Goal: Navigation & Orientation: Find specific page/section

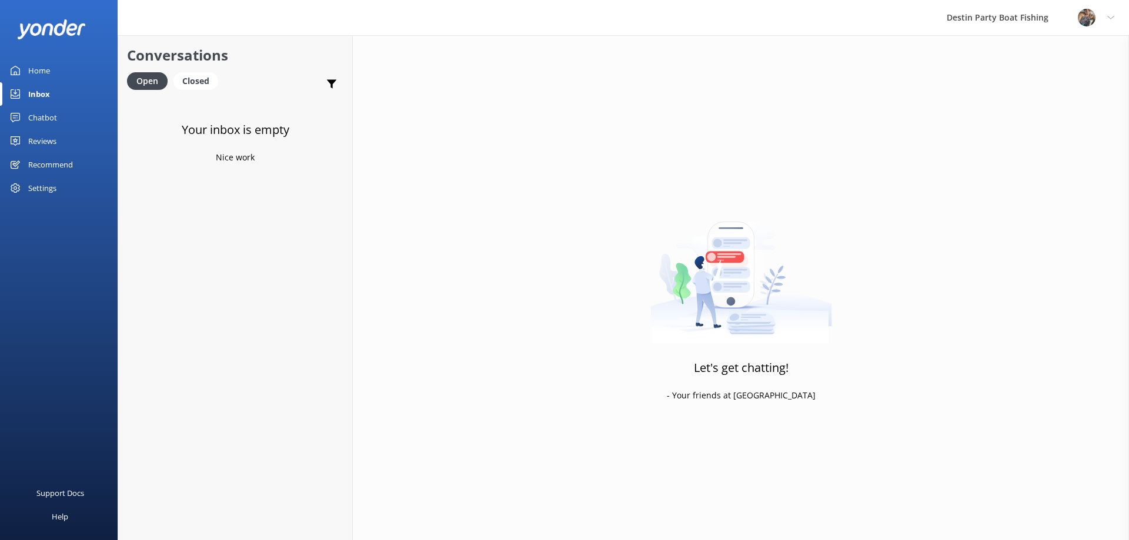
click at [36, 98] on div "Inbox" at bounding box center [39, 94] width 22 height 24
click at [195, 84] on div "Closed" at bounding box center [195, 81] width 45 height 18
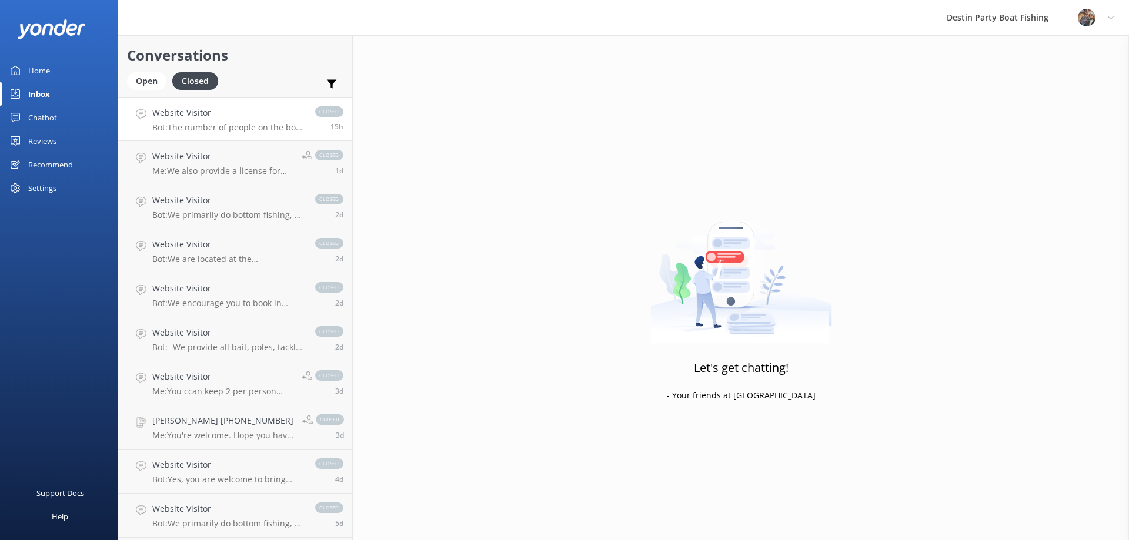
click at [233, 128] on p "Bot: The number of people on the boat can range from 20 to 56, depending on fac…" at bounding box center [227, 127] width 151 height 11
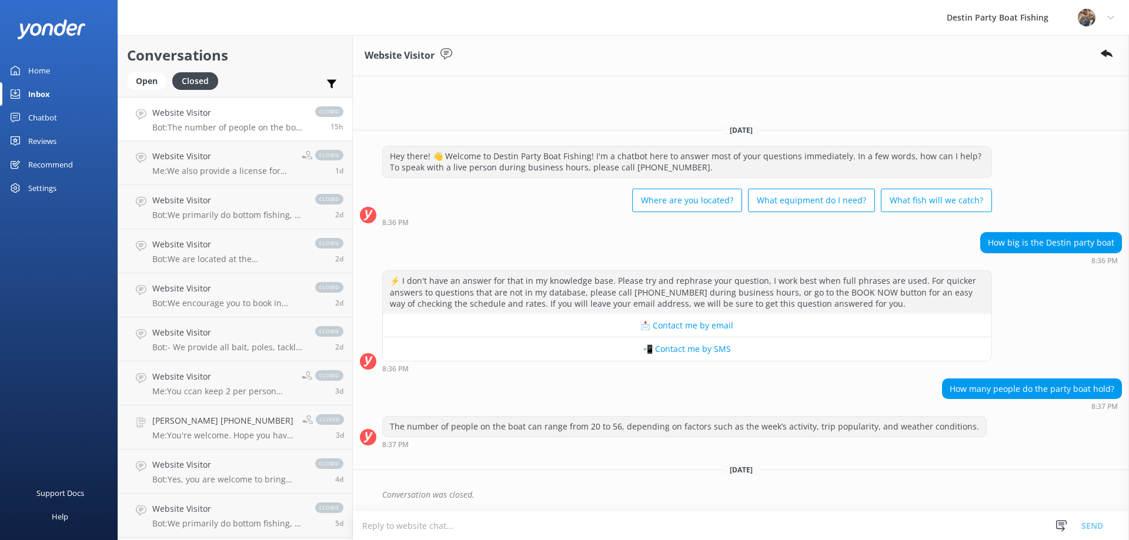
click at [34, 136] on div "Reviews" at bounding box center [42, 141] width 28 height 24
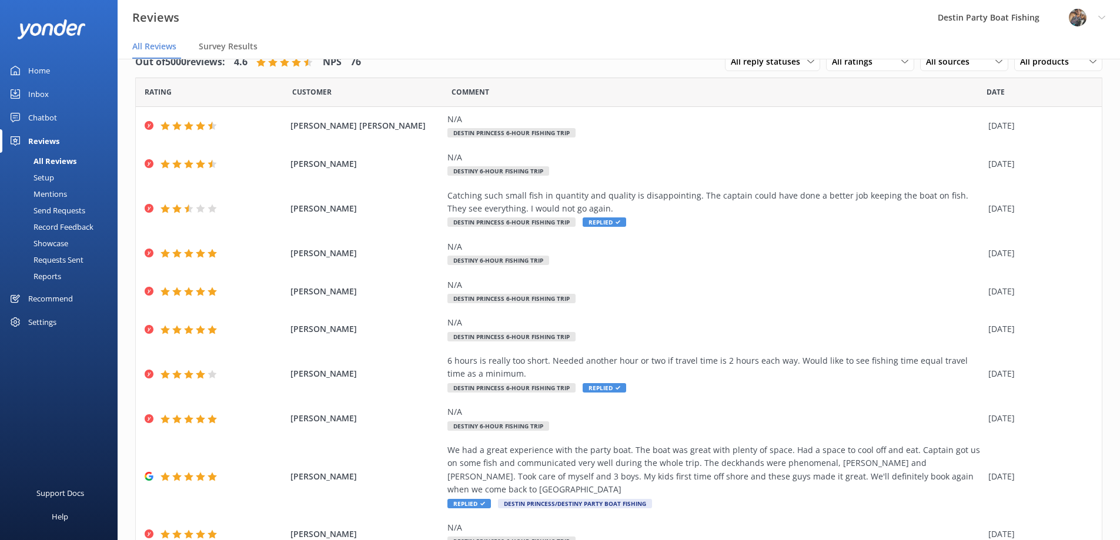
click at [45, 70] on div "Home" at bounding box center [39, 71] width 22 height 24
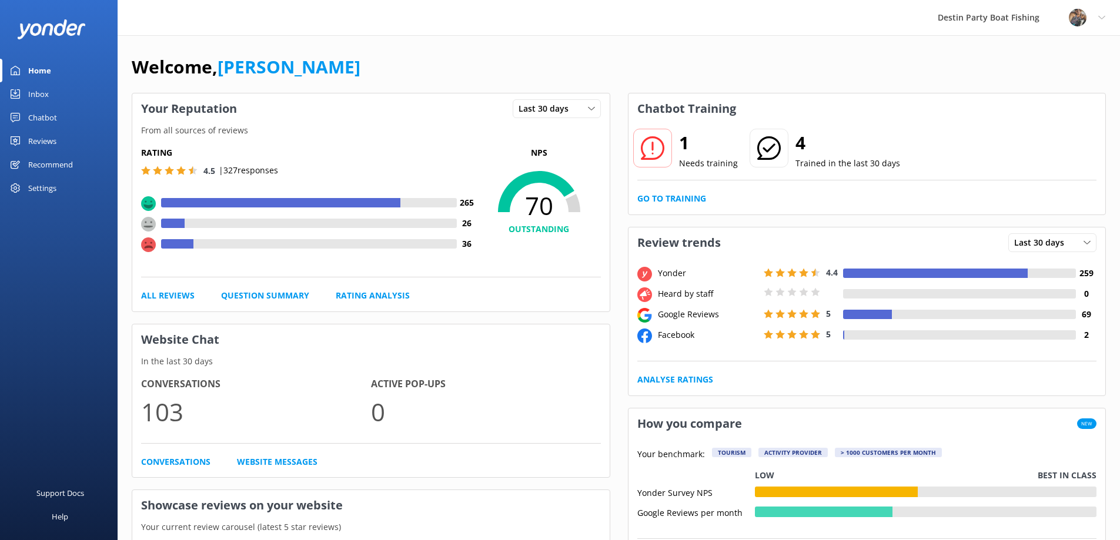
click at [38, 106] on div "Chatbot" at bounding box center [42, 118] width 29 height 24
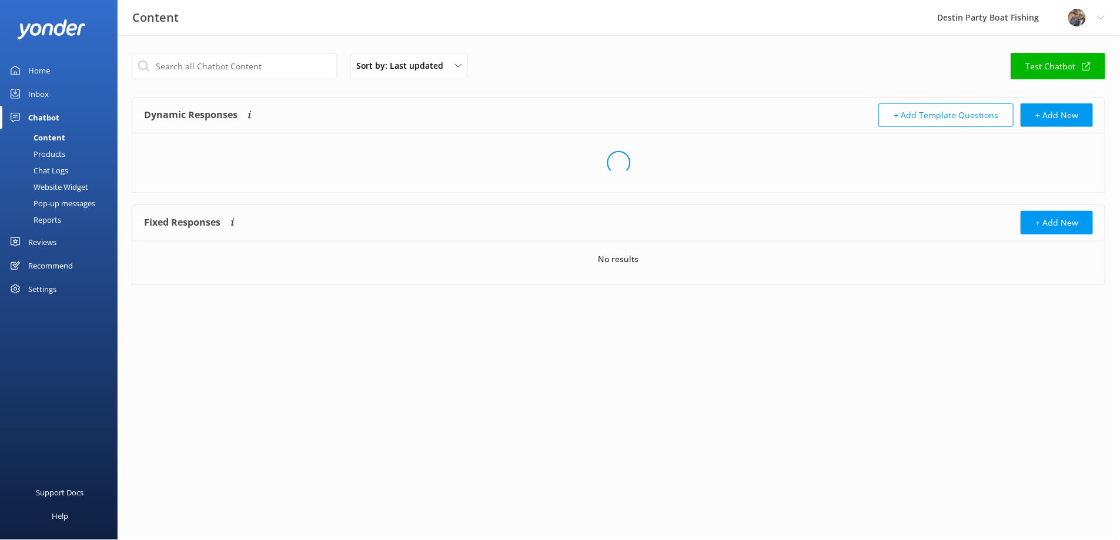
click at [38, 99] on div "Inbox" at bounding box center [38, 94] width 21 height 24
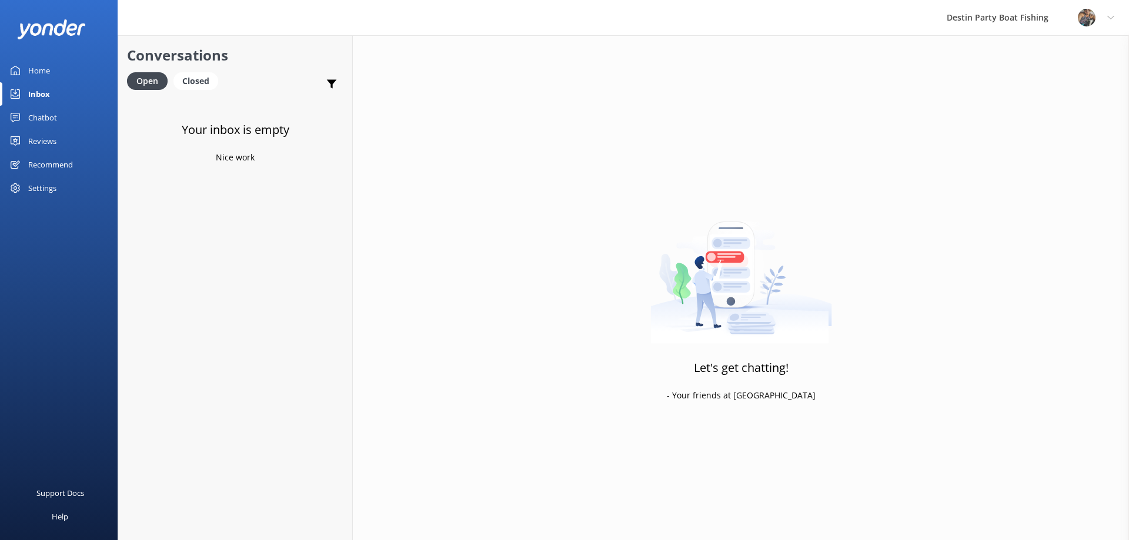
click at [51, 146] on div "Reviews" at bounding box center [42, 141] width 28 height 24
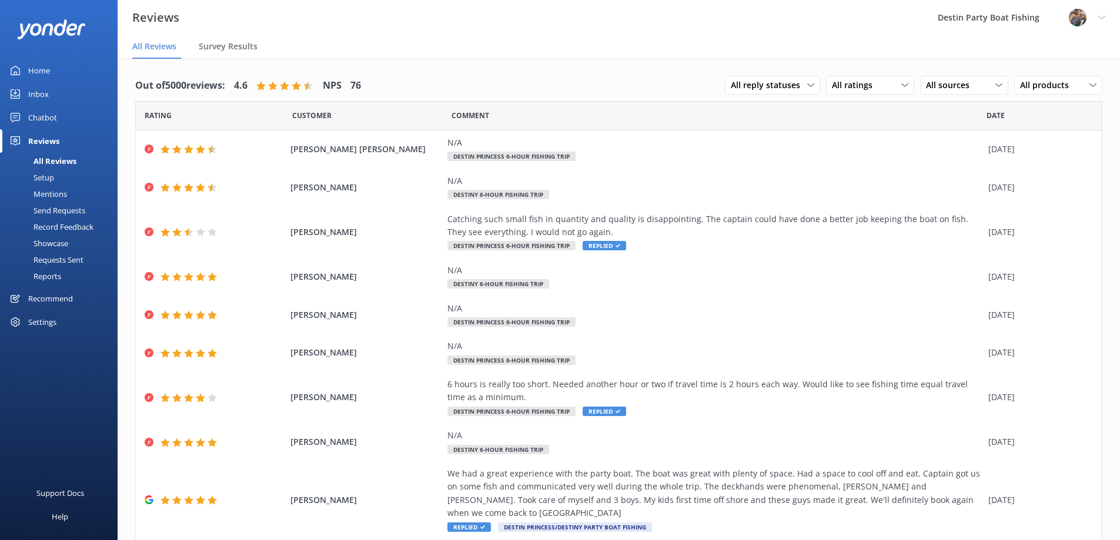
click at [42, 71] on div "Home" at bounding box center [39, 71] width 22 height 24
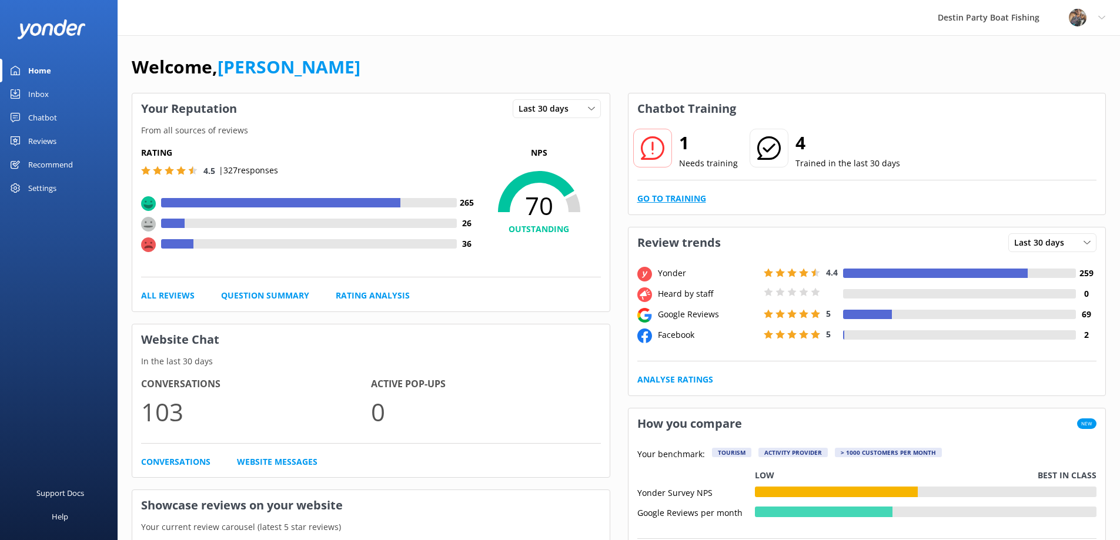
click at [683, 196] on link "Go to Training" at bounding box center [671, 198] width 69 height 13
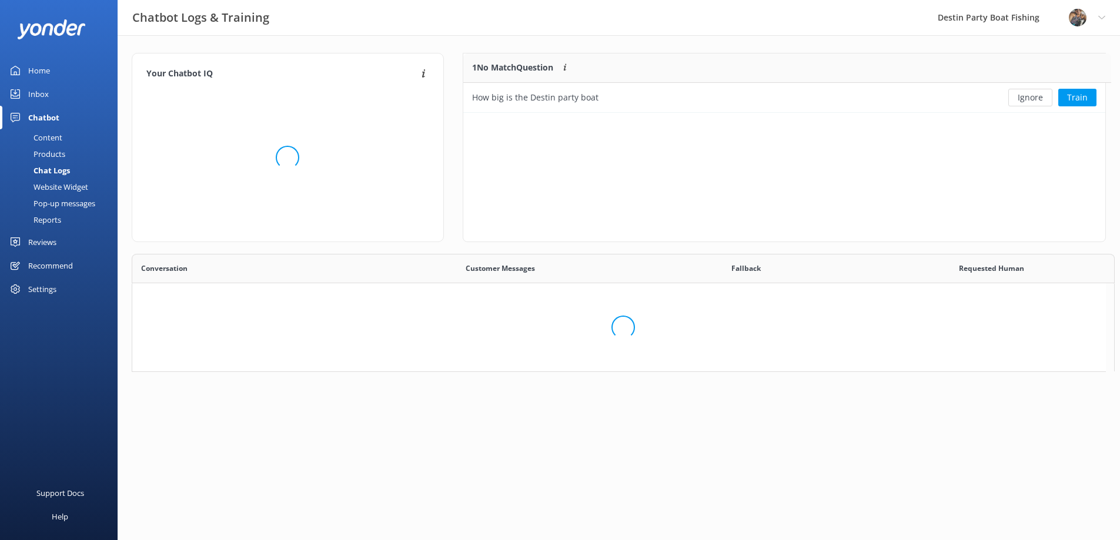
scroll to position [403, 964]
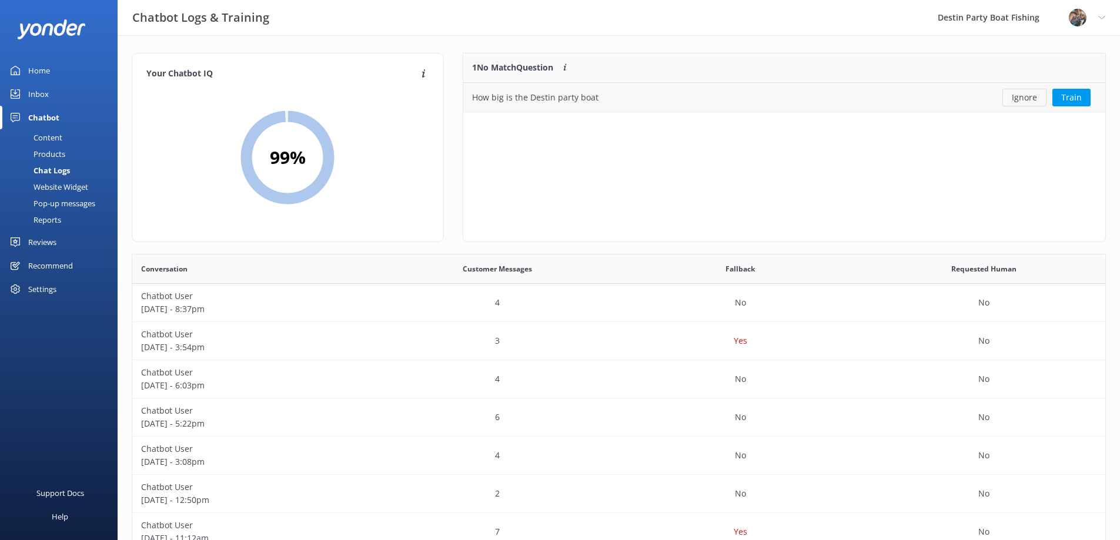
click at [1030, 99] on button "Ignore" at bounding box center [1024, 98] width 44 height 18
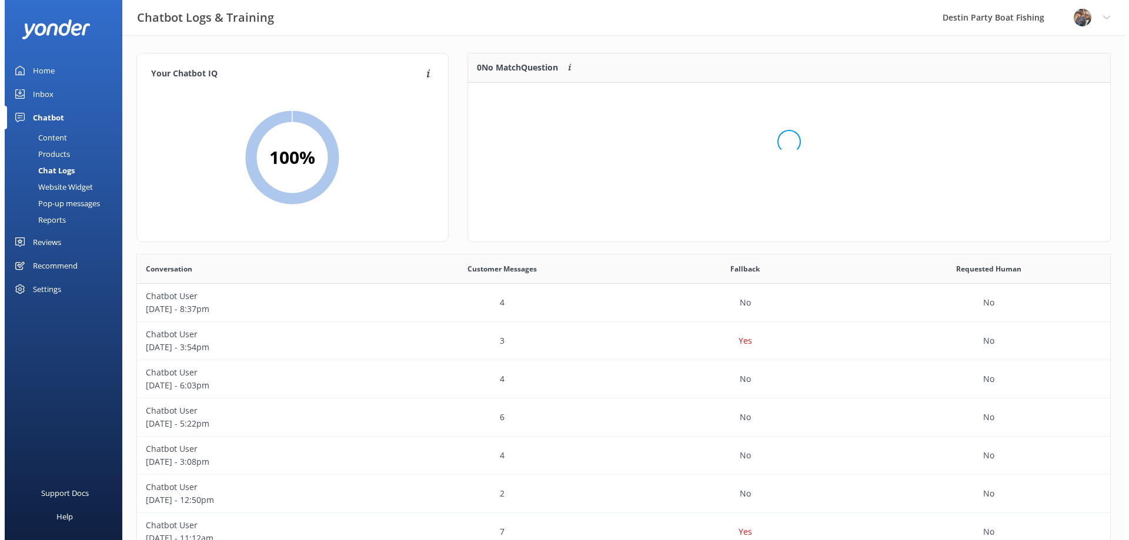
scroll to position [138, 633]
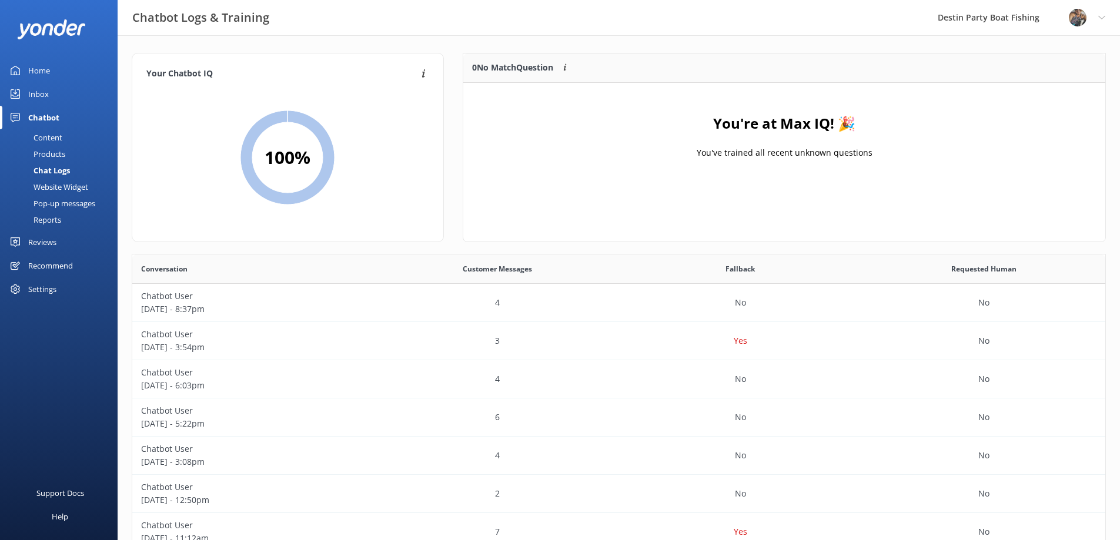
click at [36, 75] on div "Home" at bounding box center [39, 71] width 22 height 24
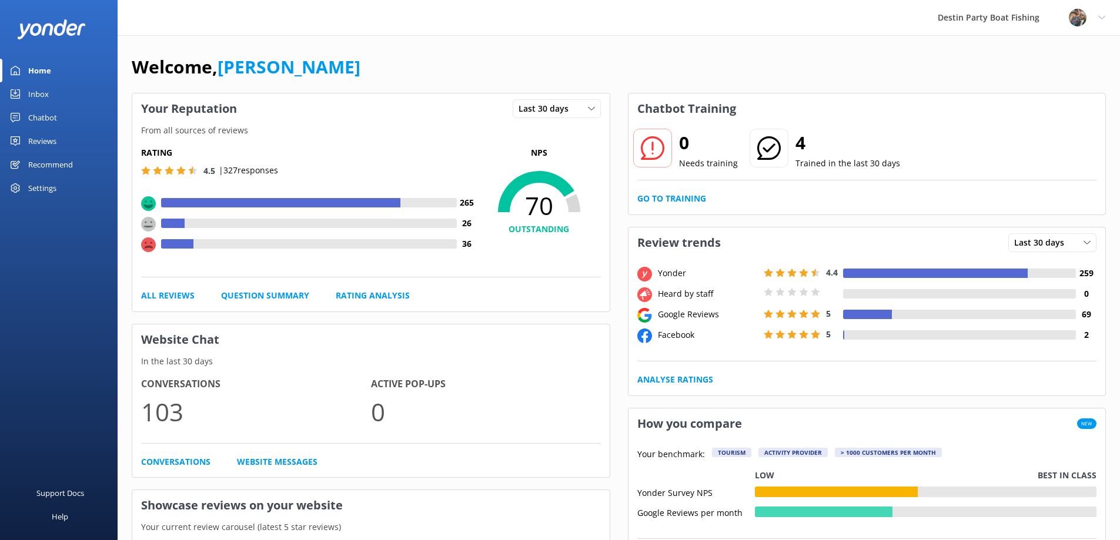
click at [32, 103] on div "Inbox" at bounding box center [38, 94] width 21 height 24
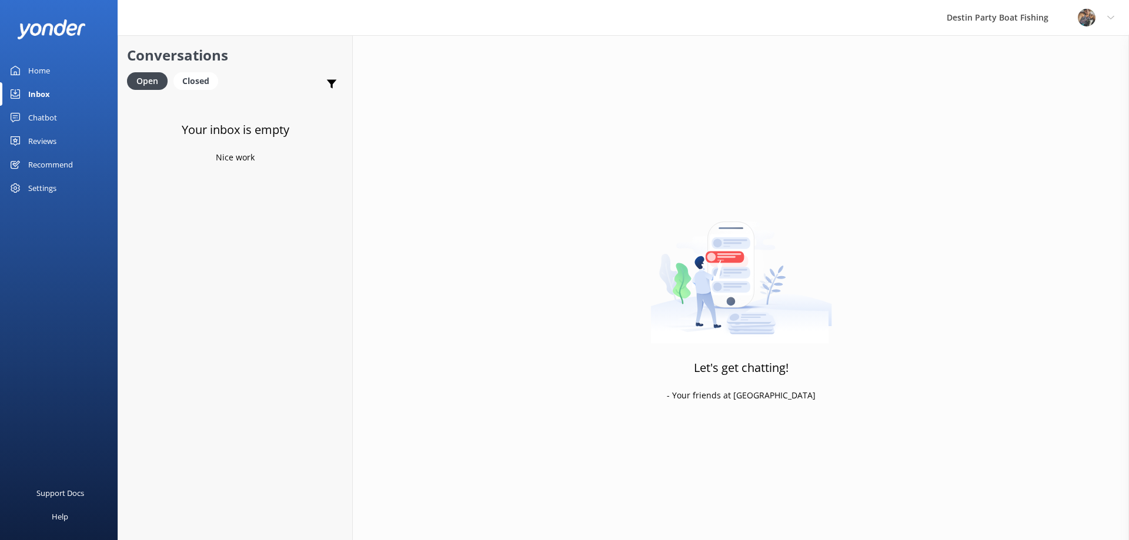
click at [55, 137] on div "Reviews" at bounding box center [42, 141] width 28 height 24
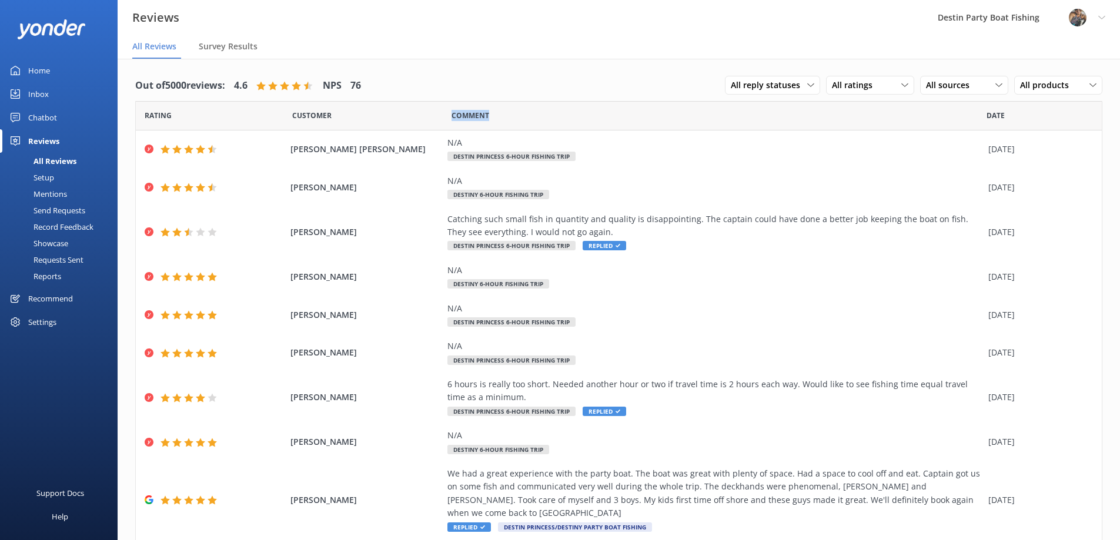
drag, startPoint x: 485, startPoint y: 114, endPoint x: 436, endPoint y: 128, distance: 51.2
click at [436, 128] on div "Rating Customer Comment Date" at bounding box center [619, 115] width 966 height 29
click at [431, 128] on div "Customer" at bounding box center [371, 115] width 159 height 29
click at [20, 92] on link "Inbox" at bounding box center [59, 94] width 118 height 24
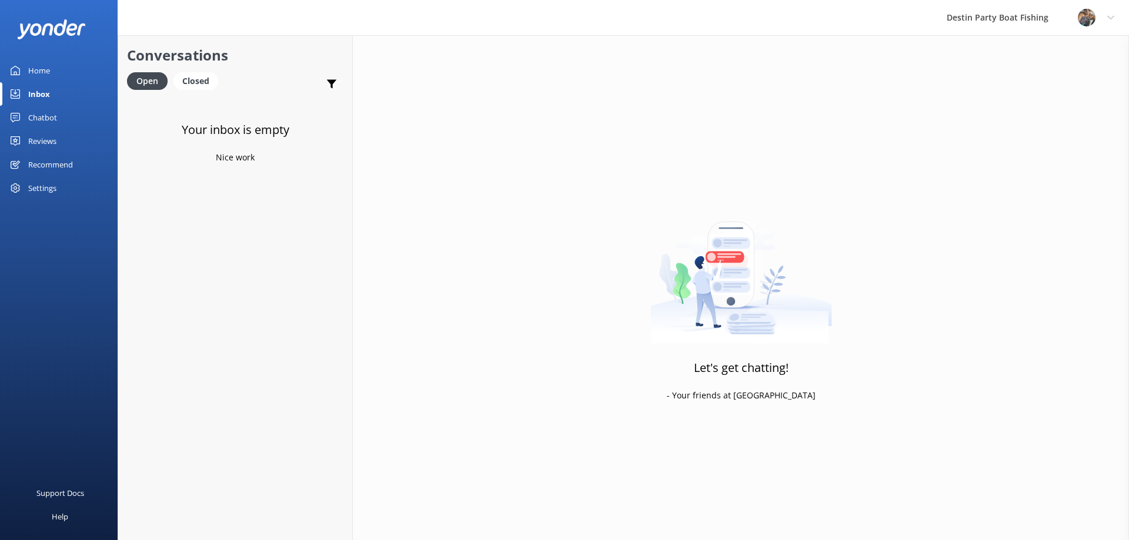
click at [51, 139] on div "Reviews" at bounding box center [42, 141] width 28 height 24
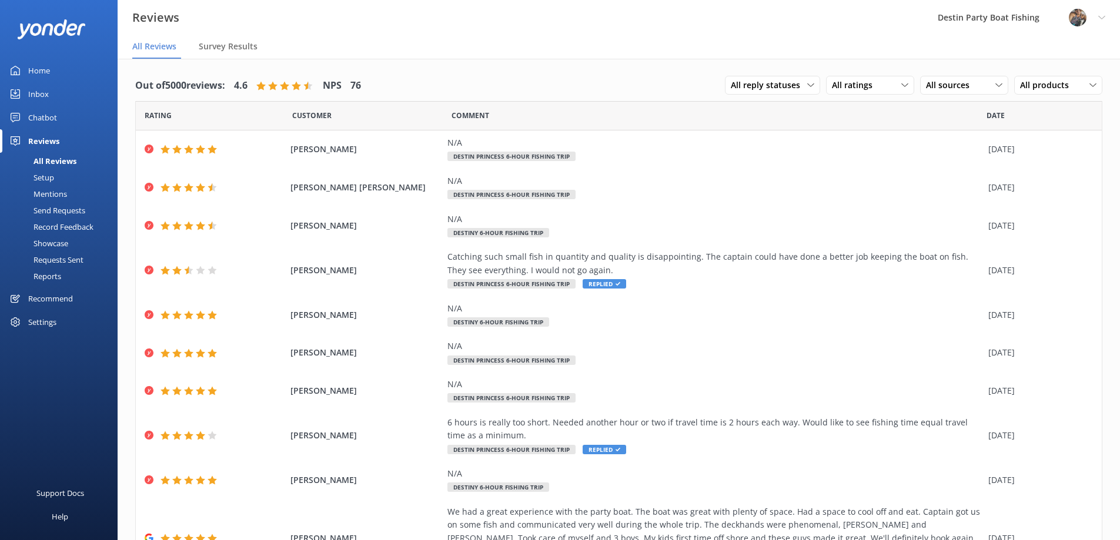
click at [37, 67] on div "Home" at bounding box center [39, 71] width 22 height 24
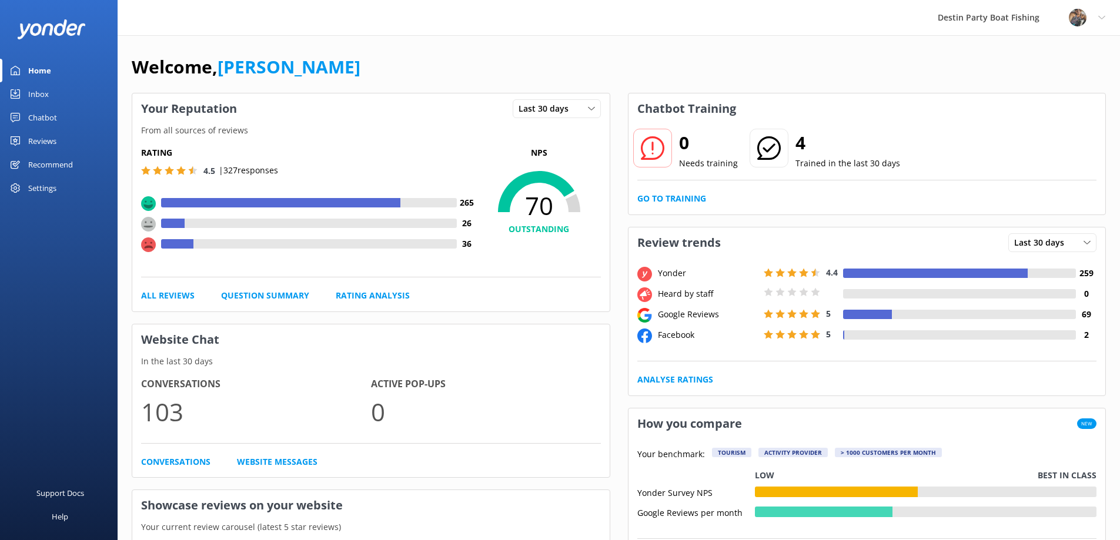
click at [46, 142] on div "Reviews" at bounding box center [42, 141] width 28 height 24
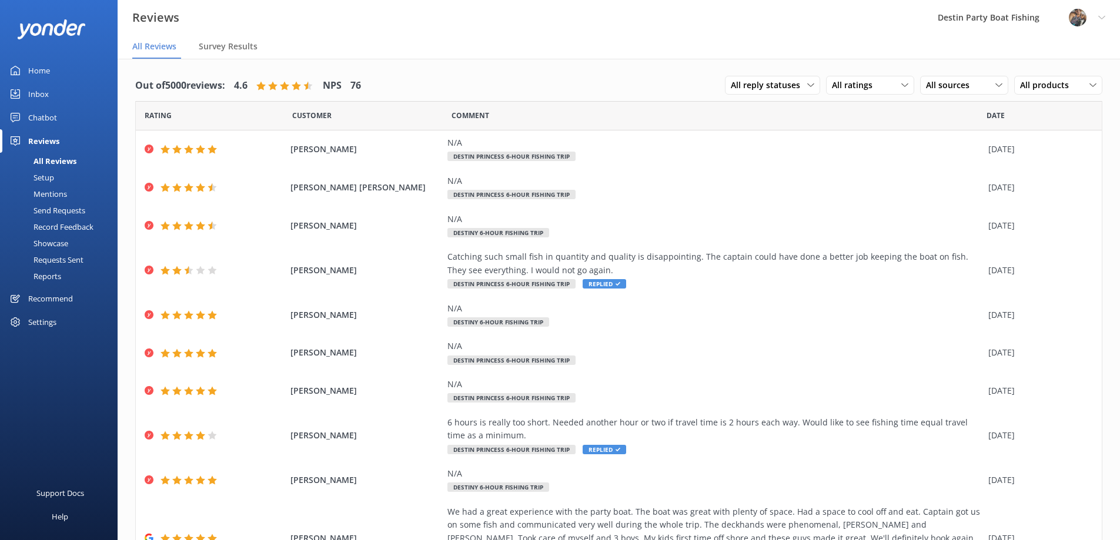
click at [36, 95] on div "Inbox" at bounding box center [38, 94] width 21 height 24
